Goal: Complete application form

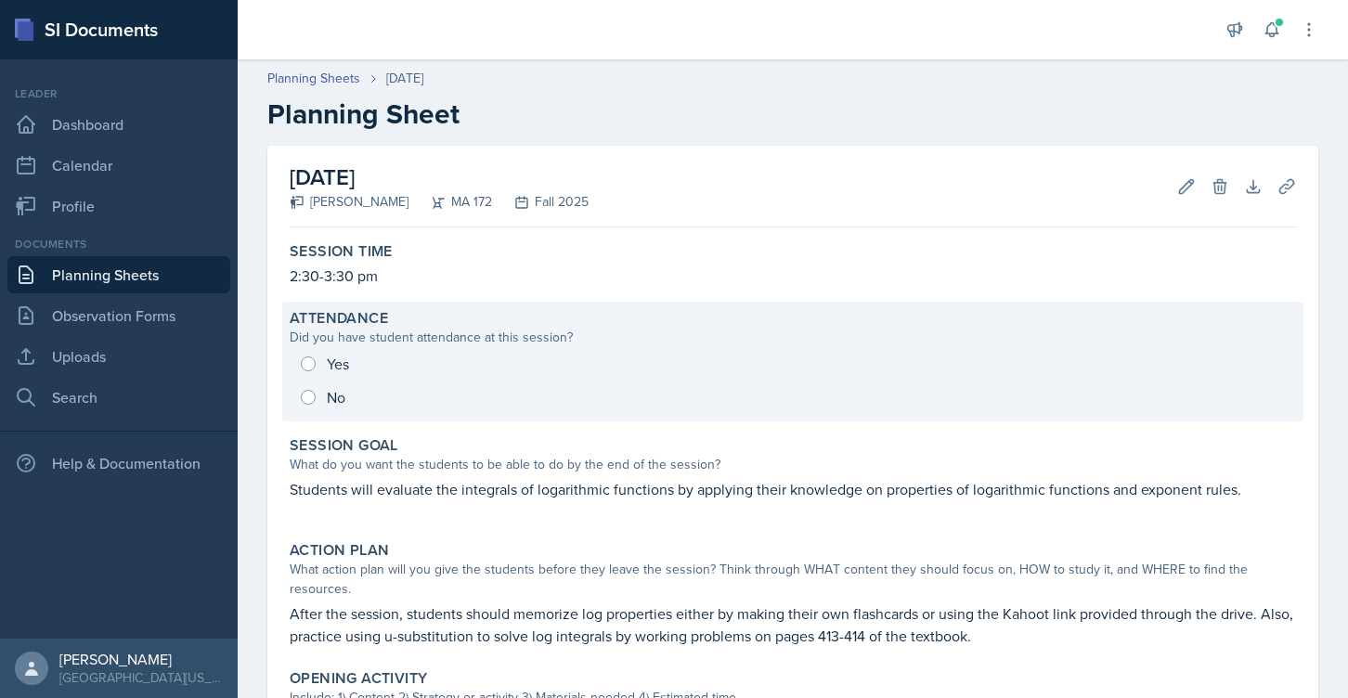
click at [319, 358] on div "Yes No" at bounding box center [793, 380] width 1007 height 67
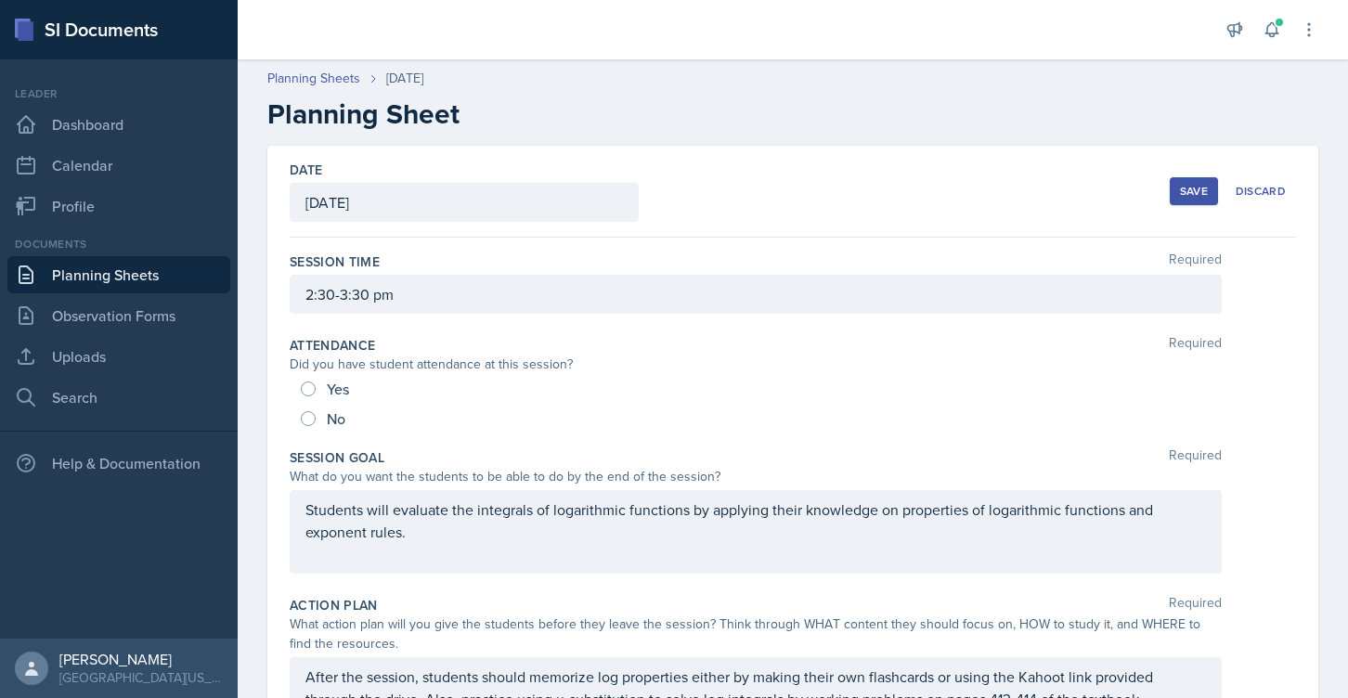
click at [637, 57] on div at bounding box center [728, 29] width 951 height 59
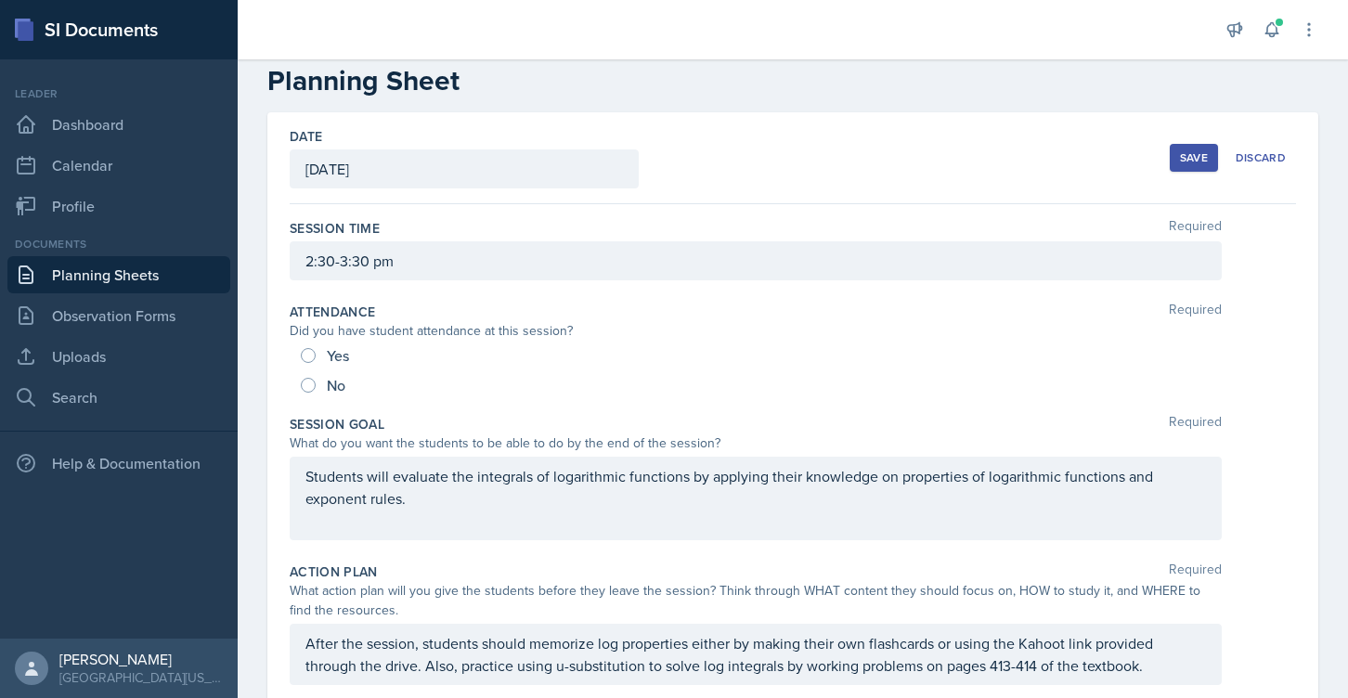
scroll to position [34, 0]
click at [298, 354] on div "Yes No" at bounding box center [793, 369] width 1007 height 59
click at [307, 354] on input "Yes" at bounding box center [308, 354] width 15 height 15
radio input "true"
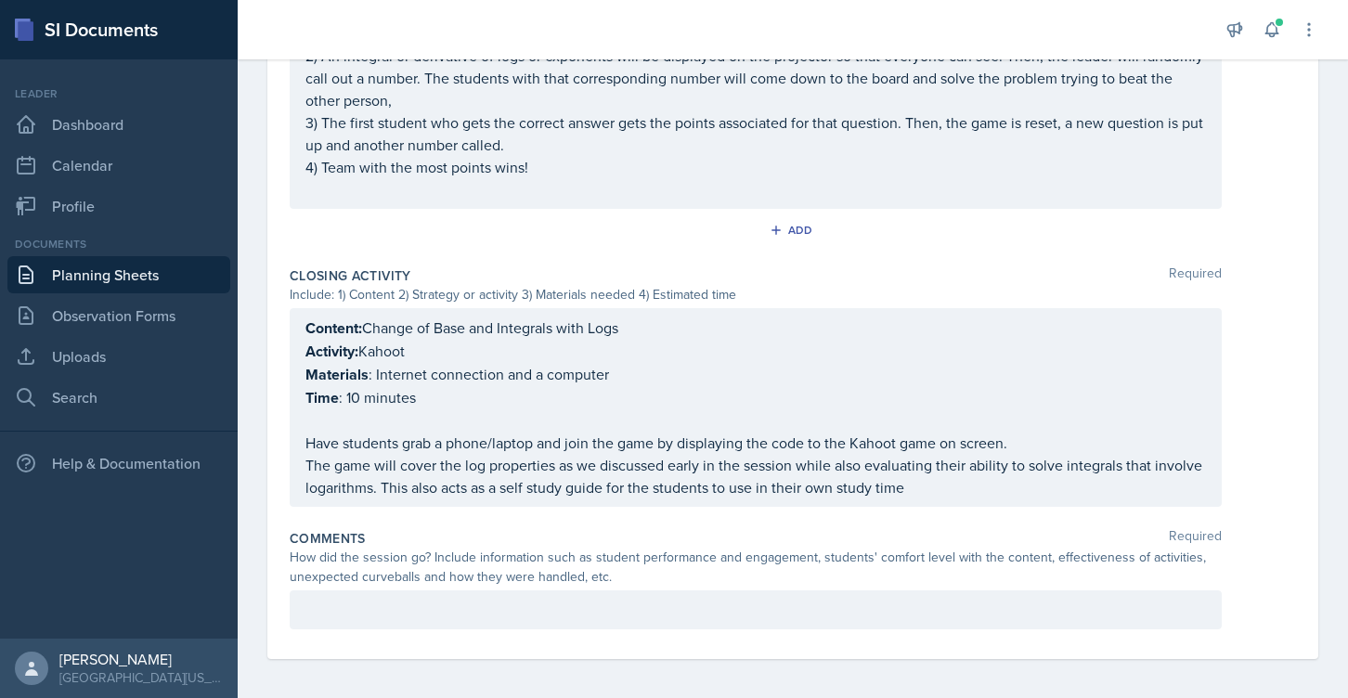
click at [366, 599] on p at bounding box center [756, 610] width 901 height 22
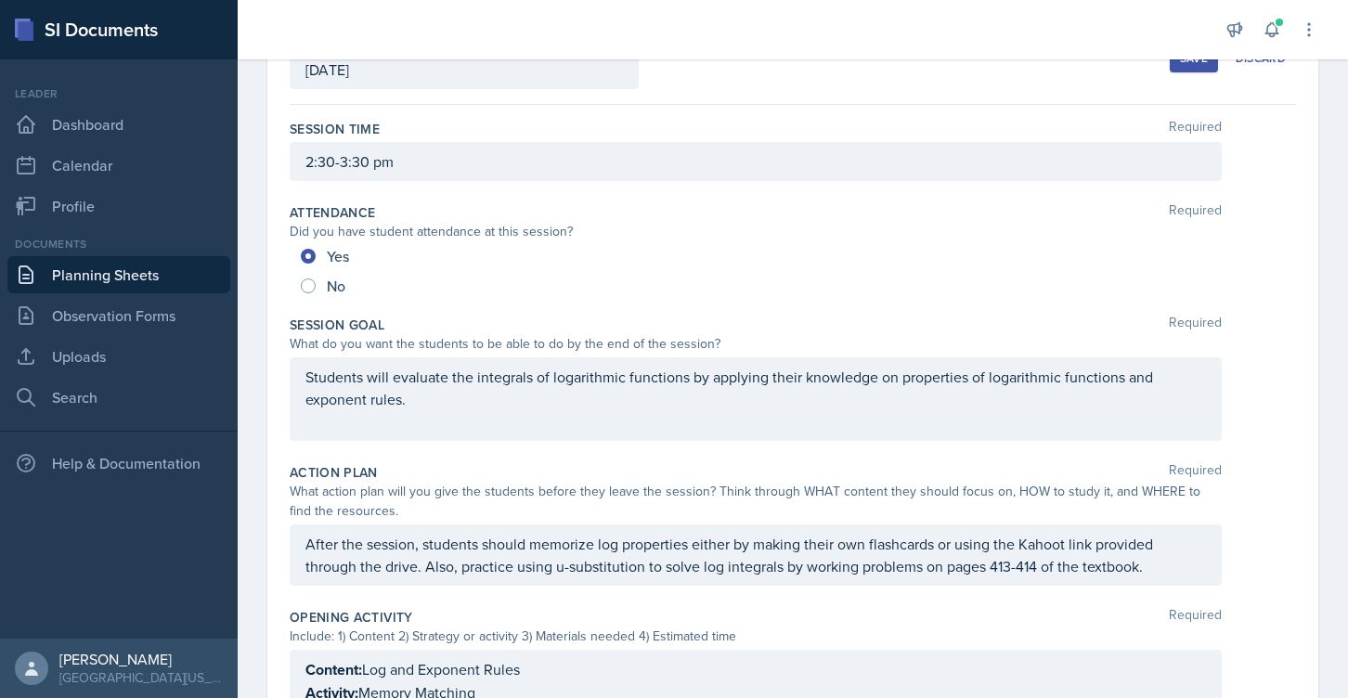
scroll to position [0, 0]
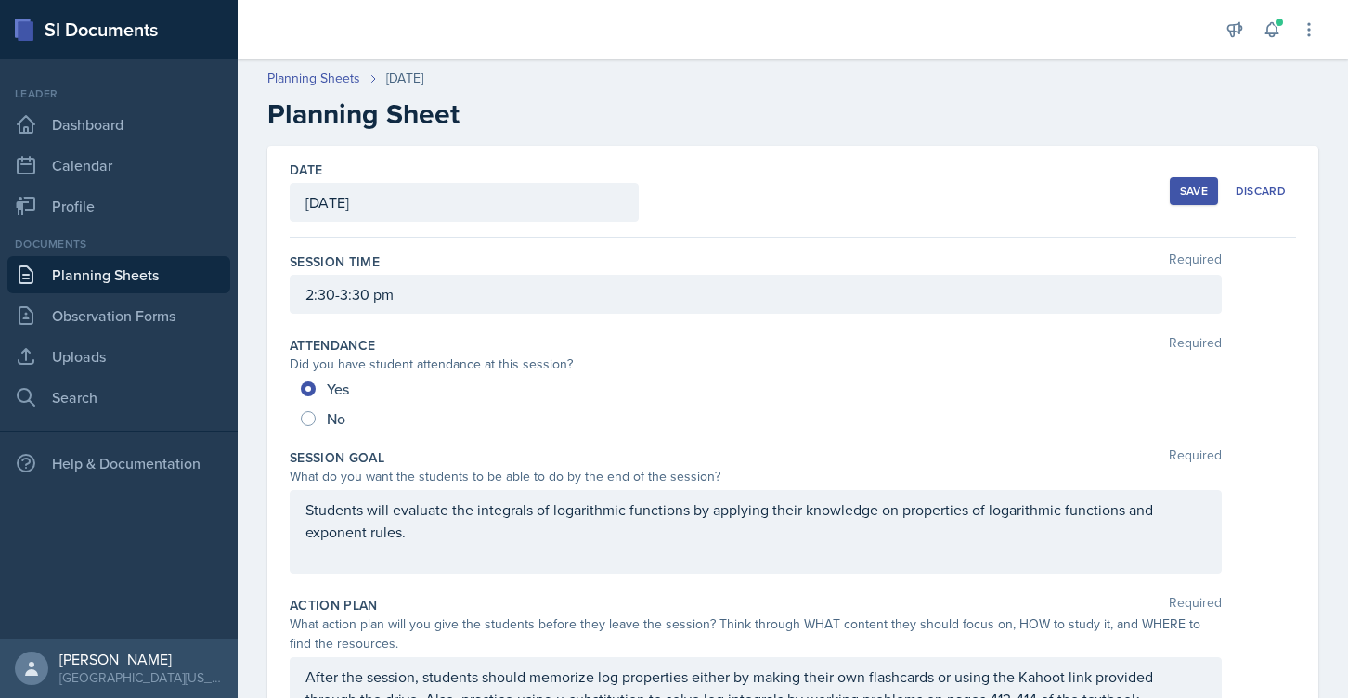
click at [1184, 190] on div "Save" at bounding box center [1194, 191] width 28 height 15
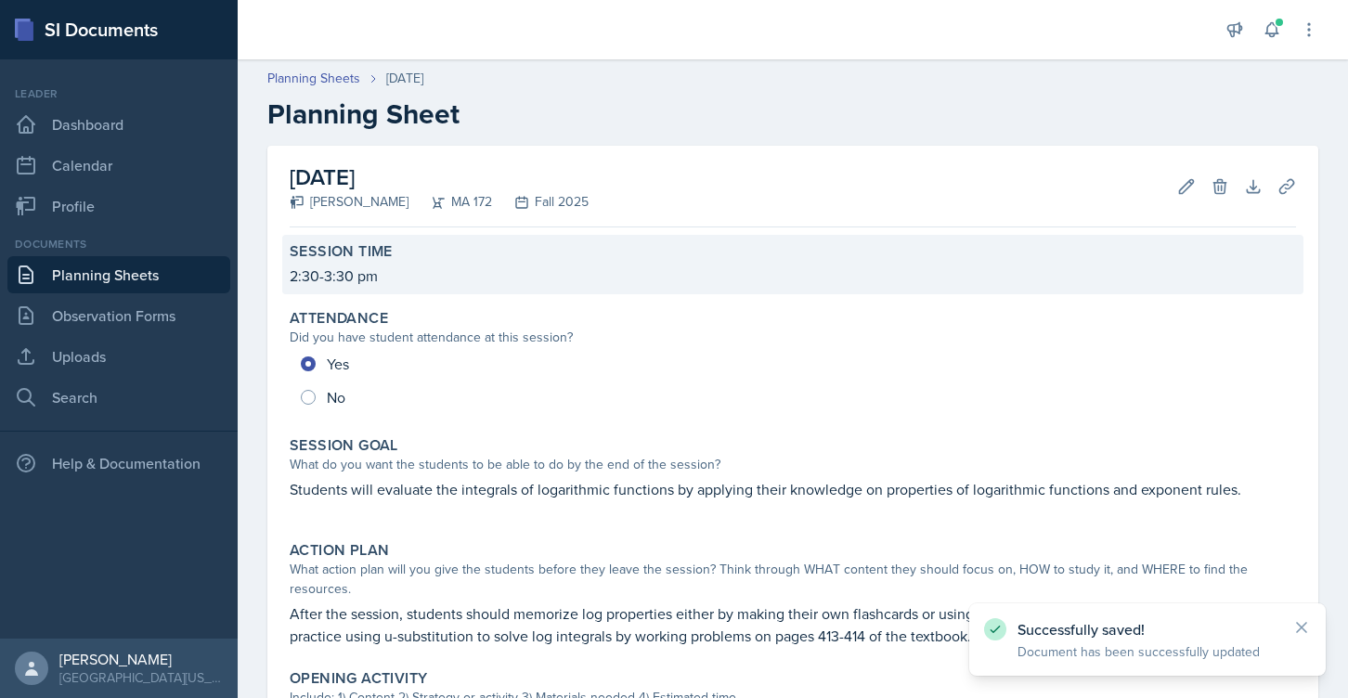
scroll to position [1036, 0]
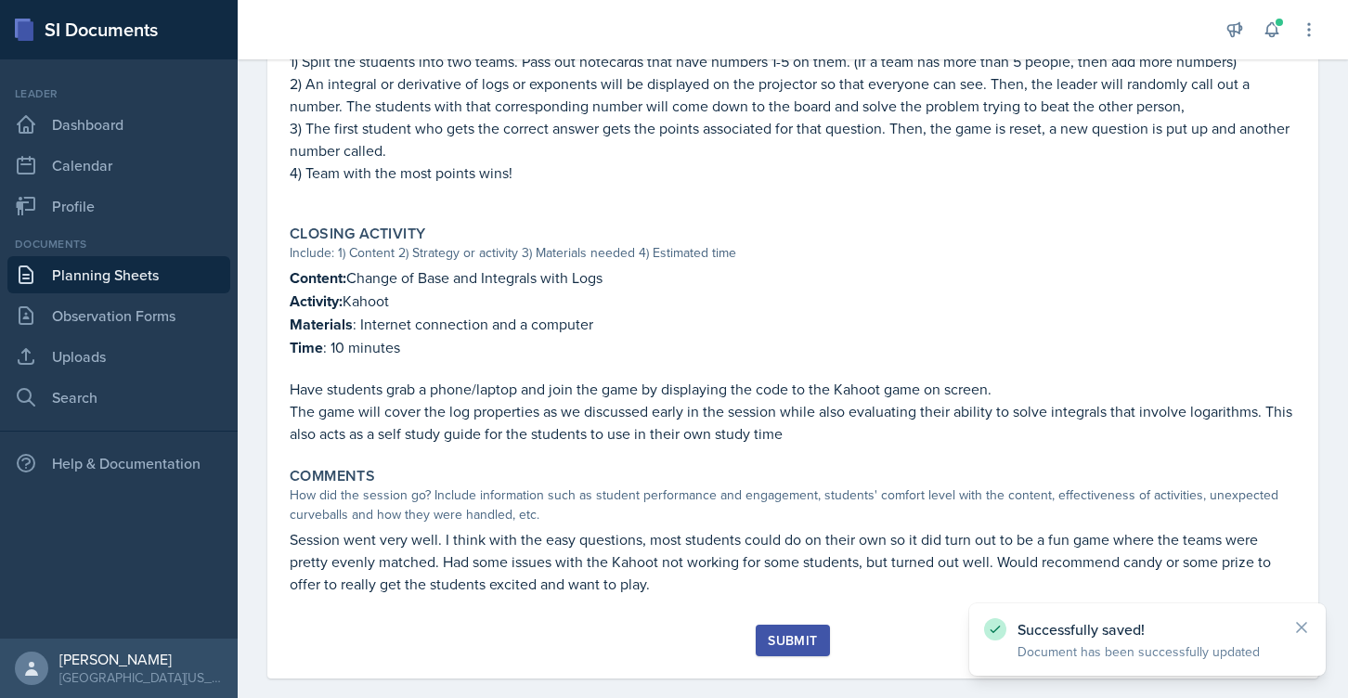
click at [790, 633] on div "Submit" at bounding box center [792, 640] width 49 height 15
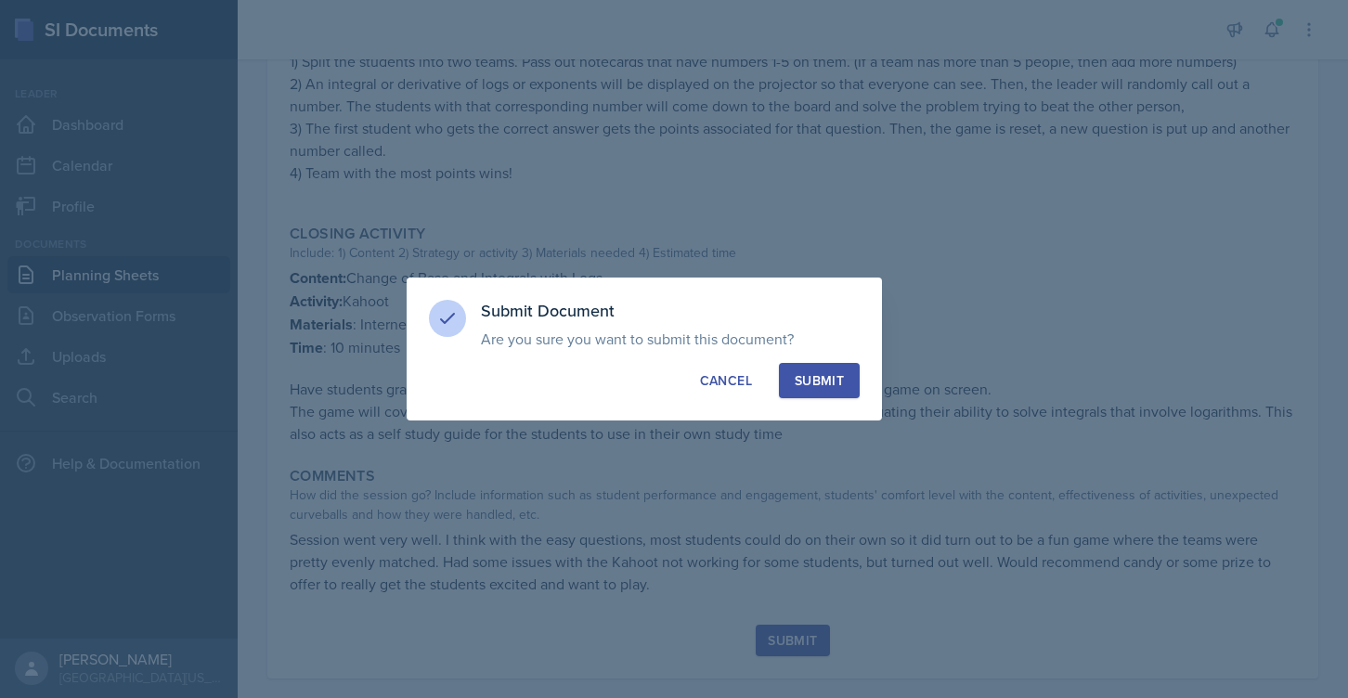
click at [812, 375] on div "Submit" at bounding box center [819, 380] width 49 height 19
radio input "true"
